Goal: Find specific page/section: Find specific page/section

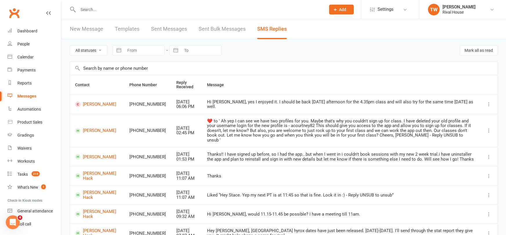
click at [88, 10] on input "text" at bounding box center [198, 10] width 245 height 8
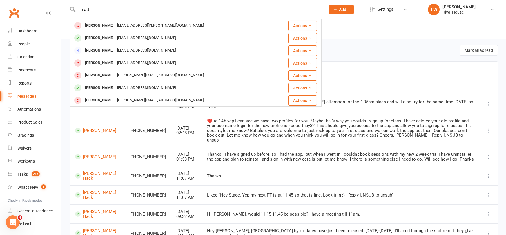
click at [134, 11] on input "matt" at bounding box center [198, 10] width 245 height 8
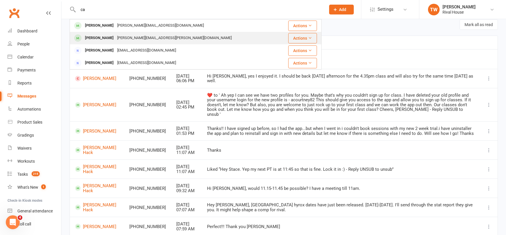
scroll to position [26, 0]
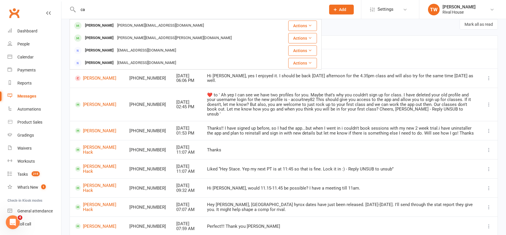
click at [139, 14] on div "ca Max Vacca [EMAIL_ADDRESS][DOMAIN_NAME] Actions [PERSON_NAME] [PERSON_NAME][E…" at bounding box center [196, 9] width 252 height 19
click at [135, 10] on input "ca" at bounding box center [198, 10] width 245 height 8
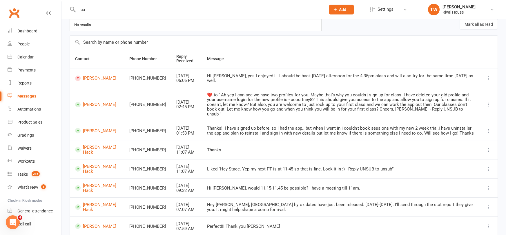
type input "c"
click at [132, 10] on input "text" at bounding box center [198, 10] width 245 height 8
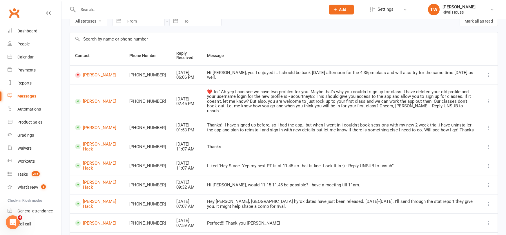
scroll to position [32, 0]
